Goal: Entertainment & Leisure: Consume media (video, audio)

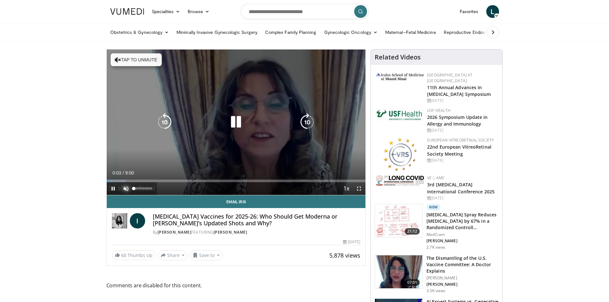
click at [126, 187] on span "Video Player" at bounding box center [126, 188] width 13 height 13
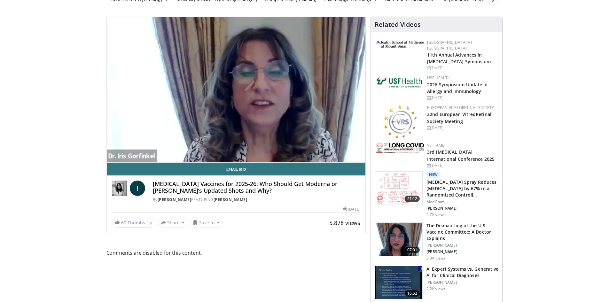
scroll to position [32, 0]
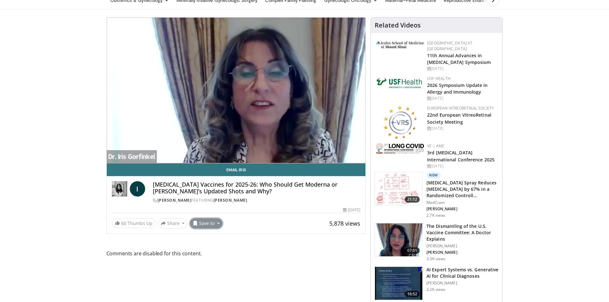
click at [206, 223] on button "Save to" at bounding box center [206, 223] width 33 height 10
click at [255, 211] on div "5,878 views August 27, 2025" at bounding box center [236, 210] width 249 height 6
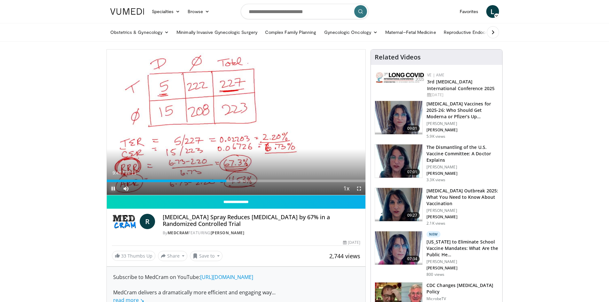
click at [111, 188] on span "Video Player" at bounding box center [113, 188] width 13 height 13
click at [400, 86] on div at bounding box center [400, 85] width 48 height 26
click at [407, 76] on img at bounding box center [400, 77] width 48 height 11
